Goal: Use online tool/utility: Utilize a website feature to perform a specific function

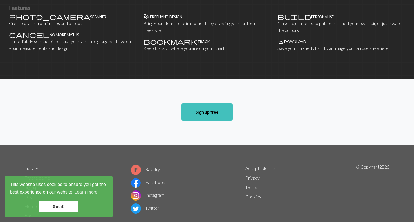
scroll to position [369, 0]
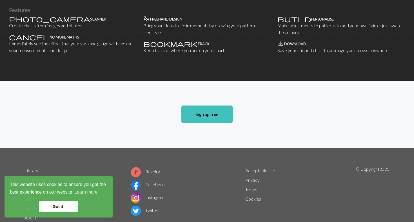
click at [57, 206] on link "Got it!" at bounding box center [58, 206] width 39 height 11
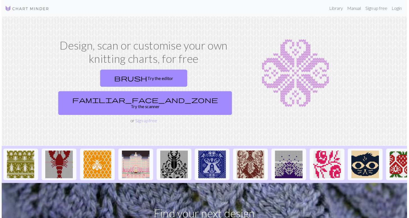
scroll to position [0, 0]
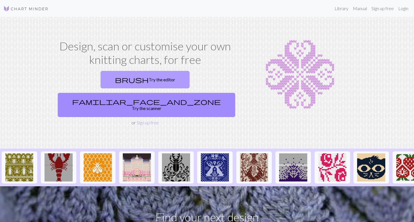
click at [106, 80] on link "brush Try the editor" at bounding box center [144, 79] width 89 height 17
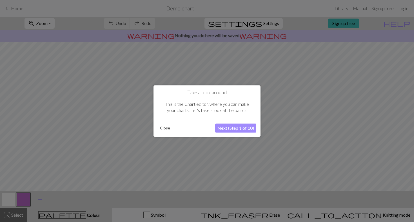
click at [165, 128] on button "Close" at bounding box center [165, 128] width 15 height 8
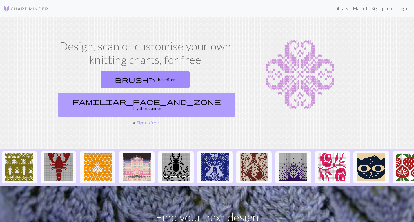
click at [194, 93] on link "familiar_face_and_zone Try the scanner" at bounding box center [146, 105] width 177 height 24
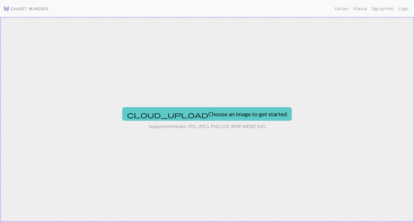
click at [204, 115] on button "cloud_upload Choose an image to get started" at bounding box center [206, 114] width 169 height 14
click at [207, 114] on button "cloud_upload Choose an image to get started" at bounding box center [206, 114] width 169 height 14
click at [195, 115] on button "cloud_upload Choose an image to get started" at bounding box center [206, 114] width 169 height 14
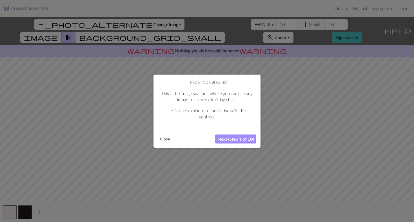
click at [165, 138] on button "Close" at bounding box center [165, 139] width 15 height 8
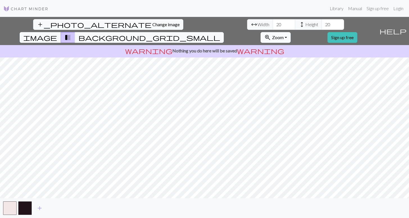
click at [284, 35] on span "Zoom" at bounding box center [278, 37] width 12 height 5
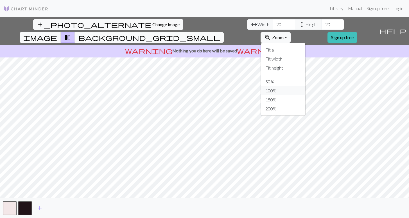
click at [303, 86] on button "100%" at bounding box center [283, 90] width 44 height 9
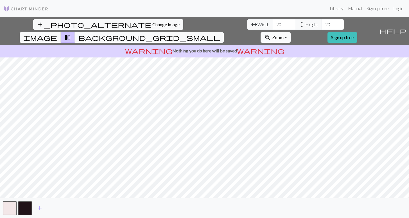
click at [291, 32] on button "zoom_in Zoom Zoom" at bounding box center [276, 37] width 30 height 11
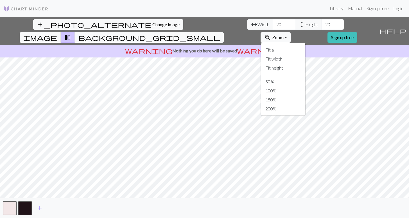
click at [276, 25] on div "add_photo_alternate Change image arrow_range Width 20 height Height 20 image tr…" at bounding box center [188, 31] width 377 height 28
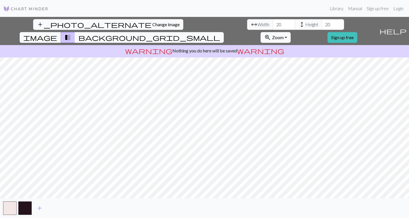
click at [220, 33] on span "background_grid_small" at bounding box center [150, 37] width 142 height 8
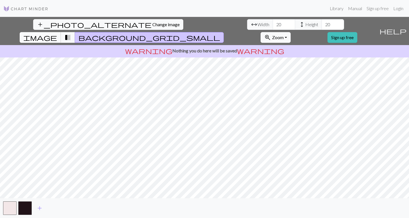
click at [57, 33] on span "image" at bounding box center [40, 37] width 34 height 8
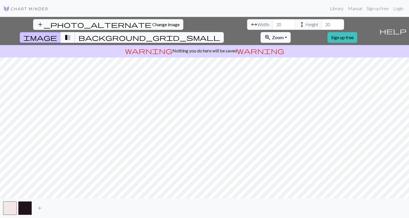
click at [71, 33] on span "transition_fade" at bounding box center [67, 37] width 7 height 8
click at [57, 33] on span "image" at bounding box center [40, 37] width 34 height 8
click at [220, 33] on span "background_grid_small" at bounding box center [150, 37] width 142 height 8
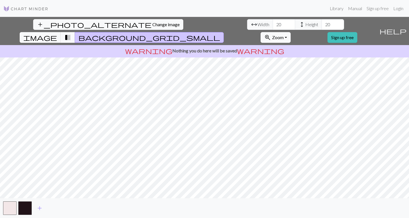
click at [71, 33] on span "transition_fade" at bounding box center [67, 37] width 7 height 8
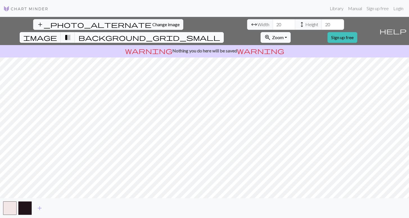
click at [220, 33] on span "background_grid_small" at bounding box center [150, 37] width 142 height 8
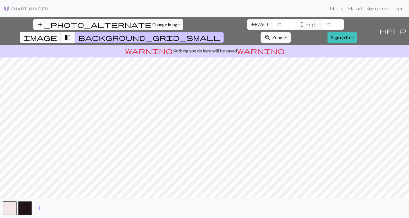
click at [71, 33] on span "transition_fade" at bounding box center [67, 37] width 7 height 8
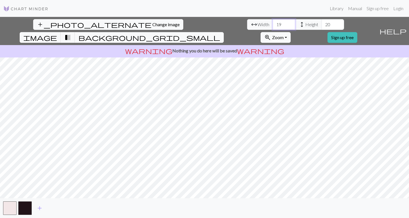
click at [273, 26] on input "19" at bounding box center [284, 24] width 23 height 11
click at [273, 26] on input "18" at bounding box center [284, 24] width 23 height 11
click at [273, 26] on input "17" at bounding box center [284, 24] width 23 height 11
click at [273, 26] on input "16" at bounding box center [284, 24] width 23 height 11
click at [273, 24] on input "17" at bounding box center [284, 24] width 23 height 11
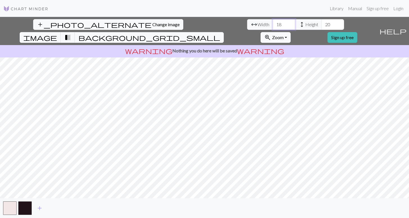
click at [273, 24] on input "18" at bounding box center [284, 24] width 23 height 11
click at [273, 24] on input "19" at bounding box center [284, 24] width 23 height 11
type input "20"
click at [273, 24] on input "20" at bounding box center [284, 24] width 23 height 11
type input "21"
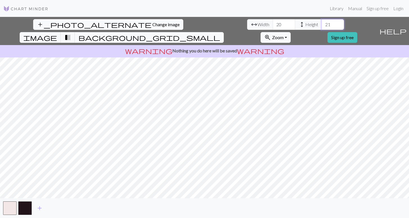
click at [322, 23] on input "21" at bounding box center [333, 24] width 23 height 11
click at [24, 206] on button "button" at bounding box center [25, 208] width 14 height 14
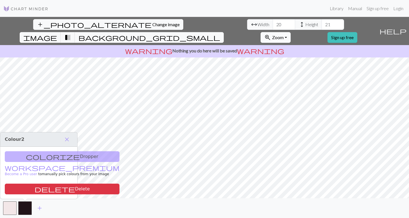
click at [291, 32] on button "zoom_in Zoom Zoom" at bounding box center [276, 37] width 30 height 11
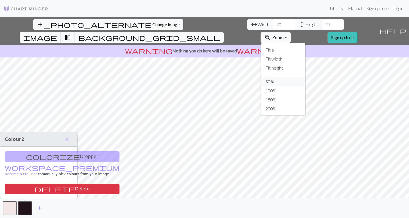
click at [299, 77] on button "50%" at bounding box center [283, 81] width 44 height 9
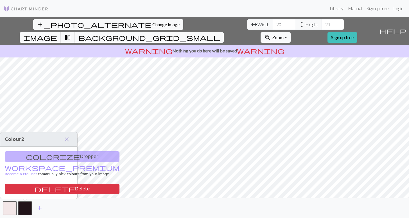
click at [66, 139] on span "close" at bounding box center [67, 139] width 7 height 8
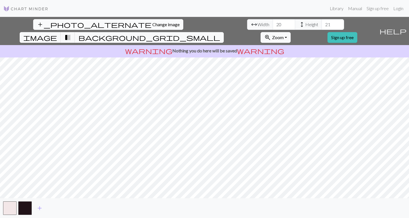
click at [153, 24] on span "Change image" at bounding box center [166, 24] width 27 height 5
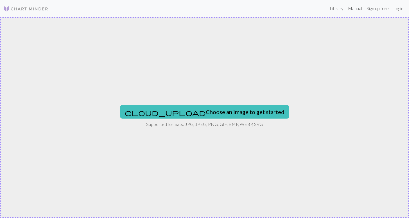
click at [354, 8] on link "Manual" at bounding box center [355, 8] width 19 height 11
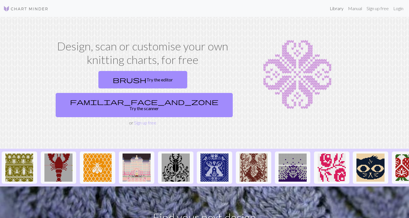
click at [334, 8] on link "Library" at bounding box center [337, 8] width 18 height 11
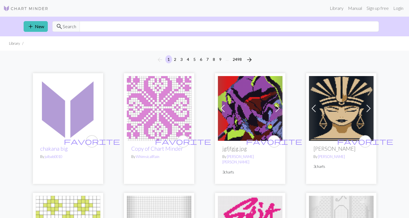
scroll to position [1, 0]
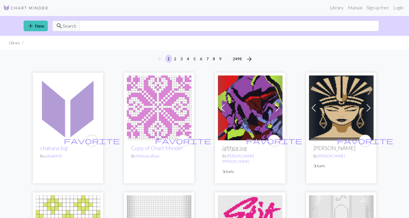
click at [247, 113] on img at bounding box center [250, 107] width 65 height 65
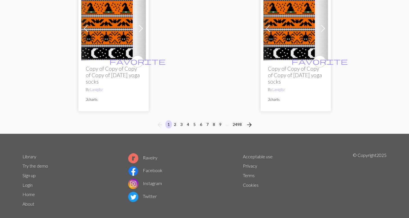
scroll to position [1439, 0]
click at [195, 120] on button "5" at bounding box center [194, 124] width 7 height 8
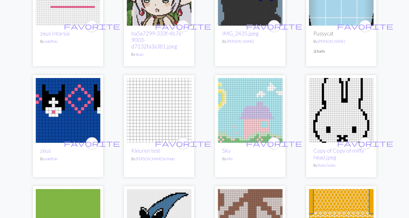
scroll to position [113, 0]
